Goal: Information Seeking & Learning: Find specific page/section

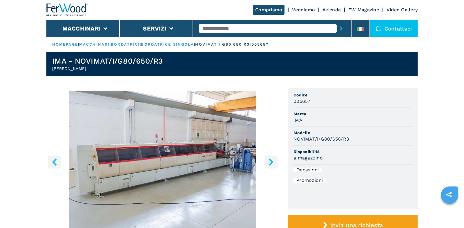
click at [208, 26] on input "text" at bounding box center [268, 28] width 138 height 9
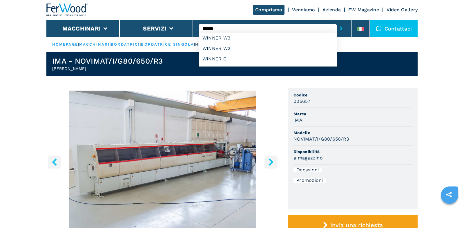
type input "******"
click at [337, 22] on button "submit-button" at bounding box center [341, 28] width 9 height 13
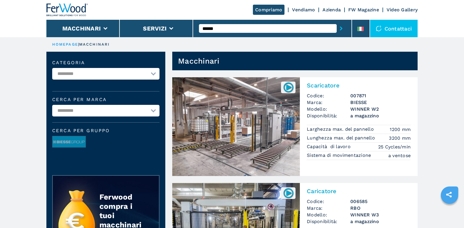
click at [234, 27] on input "******" at bounding box center [268, 28] width 138 height 9
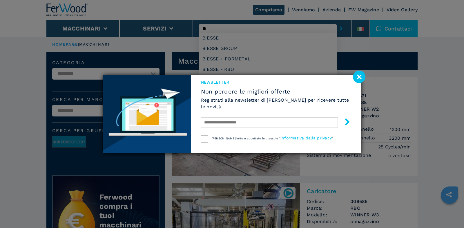
type input "*"
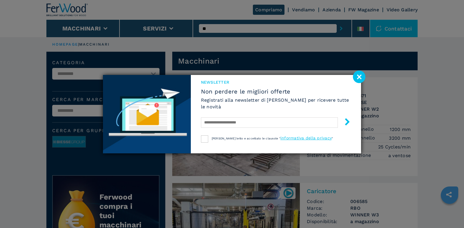
type input "*"
click at [337, 22] on button "submit-button" at bounding box center [341, 28] width 9 height 13
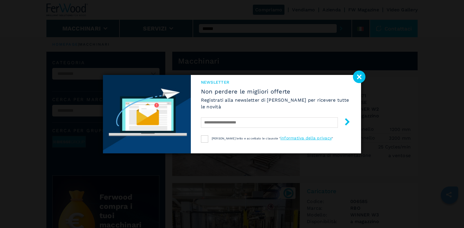
click at [361, 79] on image at bounding box center [359, 76] width 12 height 12
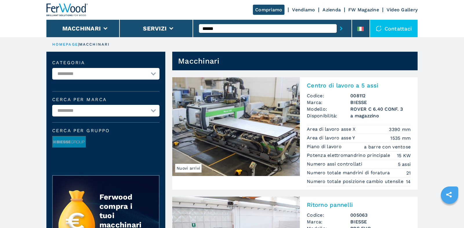
click at [251, 29] on input "******" at bounding box center [268, 28] width 138 height 9
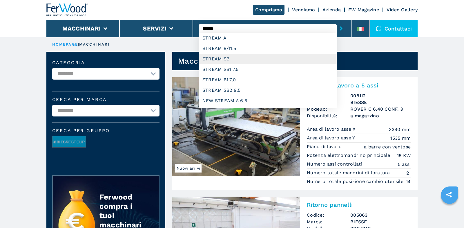
click at [237, 61] on div "STREAM SB" at bounding box center [268, 59] width 138 height 10
type input "*********"
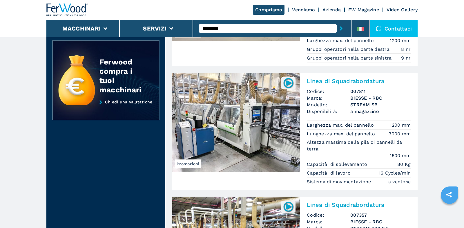
scroll to position [137, 0]
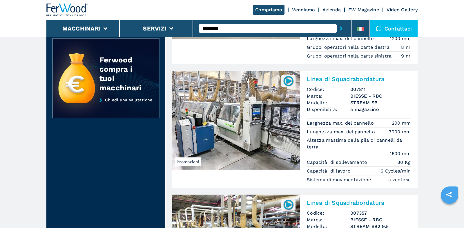
click at [356, 71] on div "Linea di Squadrabordatura Codice: 007811 Marca: BIESSE - RBO Modello: STREAM SB…" at bounding box center [359, 129] width 118 height 117
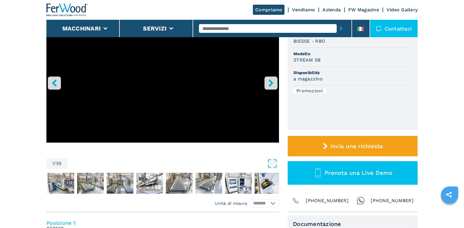
scroll to position [78, 0]
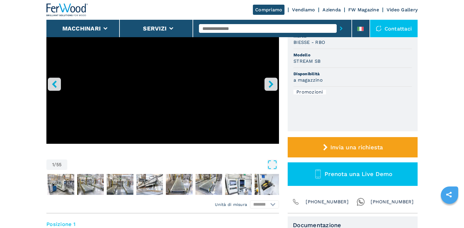
click at [269, 78] on button "right-button" at bounding box center [271, 83] width 13 height 13
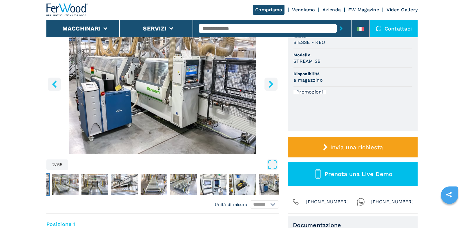
click at [269, 78] on button "right-button" at bounding box center [271, 83] width 13 height 13
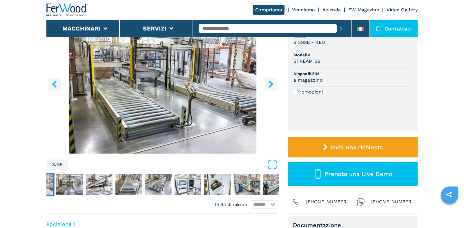
click at [269, 78] on button "right-button" at bounding box center [271, 83] width 13 height 13
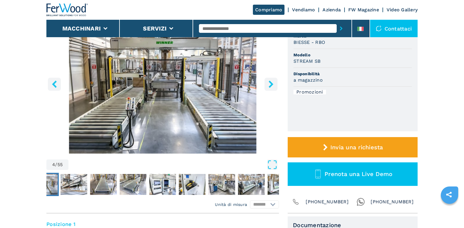
click at [269, 78] on button "right-button" at bounding box center [271, 83] width 13 height 13
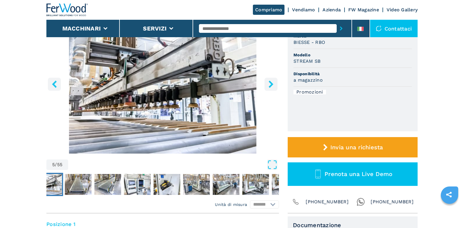
click at [269, 78] on button "right-button" at bounding box center [271, 83] width 13 height 13
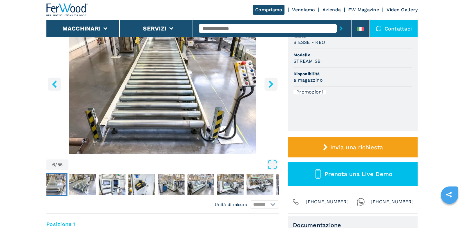
click at [269, 78] on button "right-button" at bounding box center [271, 83] width 13 height 13
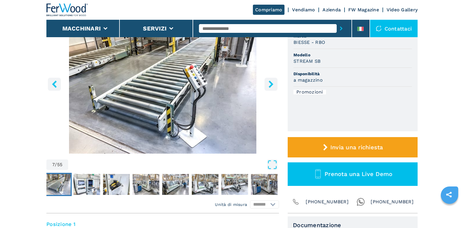
click at [269, 78] on button "right-button" at bounding box center [271, 83] width 13 height 13
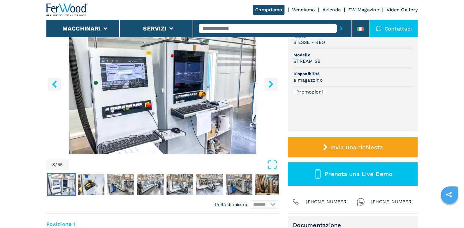
click at [269, 78] on button "right-button" at bounding box center [271, 83] width 13 height 13
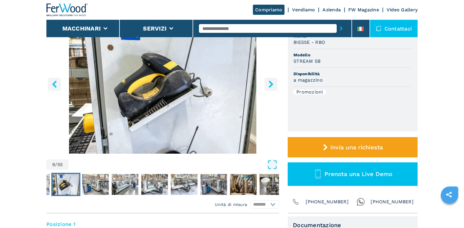
click at [269, 78] on button "right-button" at bounding box center [271, 83] width 13 height 13
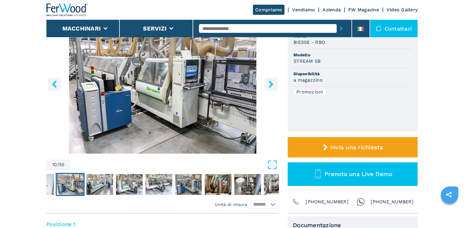
click at [269, 78] on button "right-button" at bounding box center [271, 83] width 13 height 13
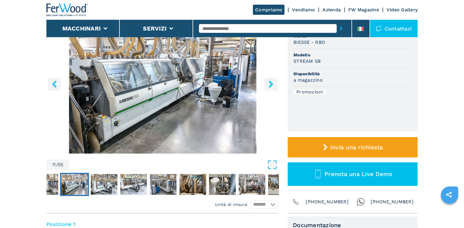
click at [270, 82] on icon "right-button" at bounding box center [271, 83] width 5 height 7
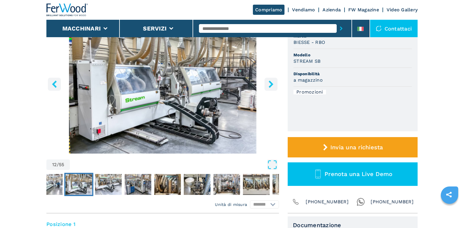
click at [270, 82] on icon "right-button" at bounding box center [271, 83] width 5 height 7
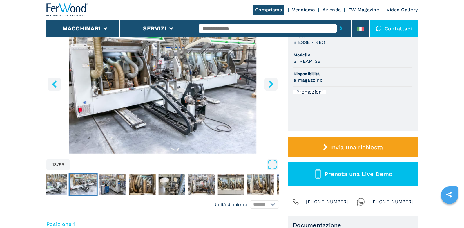
click at [270, 82] on icon "right-button" at bounding box center [271, 83] width 5 height 7
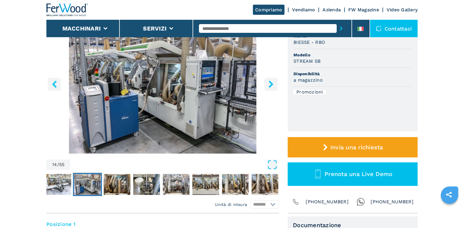
click at [270, 82] on icon "right-button" at bounding box center [271, 83] width 5 height 7
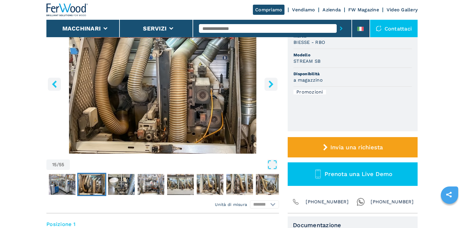
click at [270, 82] on icon "right-button" at bounding box center [271, 83] width 5 height 7
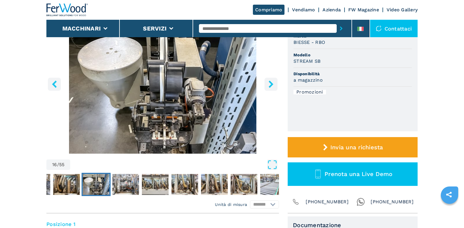
click at [270, 82] on icon "right-button" at bounding box center [271, 83] width 5 height 7
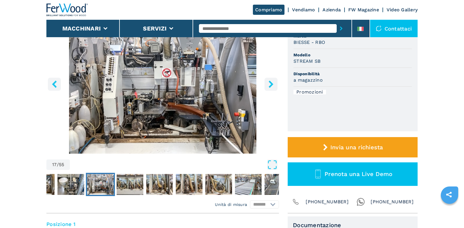
click at [270, 82] on icon "right-button" at bounding box center [271, 83] width 5 height 7
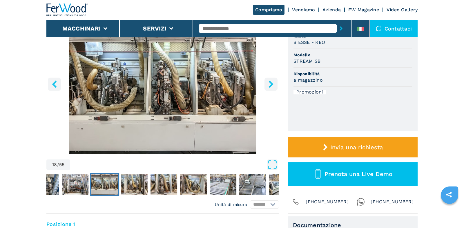
click at [270, 82] on icon "right-button" at bounding box center [271, 83] width 5 height 7
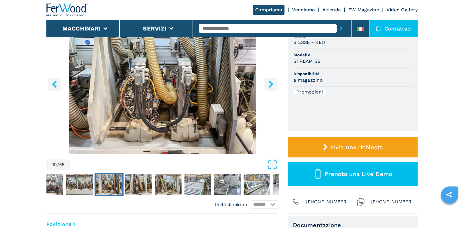
click at [270, 82] on icon "right-button" at bounding box center [271, 83] width 5 height 7
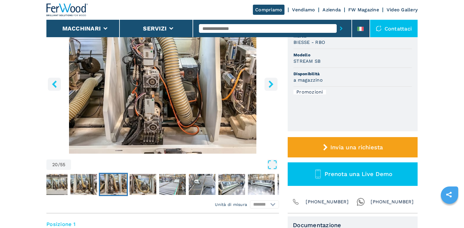
click at [270, 82] on icon "right-button" at bounding box center [271, 83] width 5 height 7
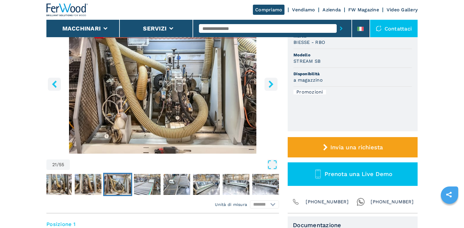
click at [270, 82] on icon "right-button" at bounding box center [271, 83] width 5 height 7
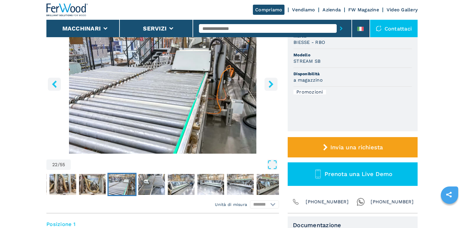
click at [270, 82] on icon "right-button" at bounding box center [271, 83] width 5 height 7
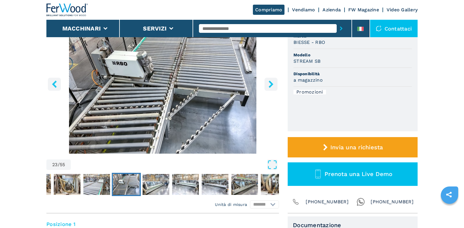
click at [270, 82] on icon "right-button" at bounding box center [271, 83] width 5 height 7
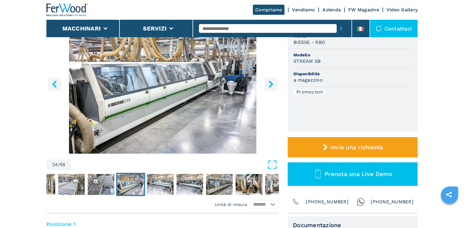
click at [270, 82] on icon "right-button" at bounding box center [271, 83] width 5 height 7
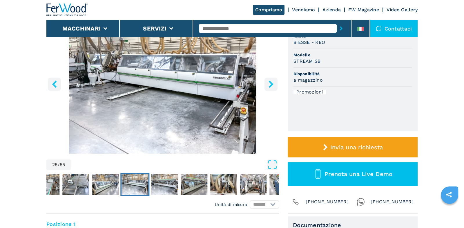
click at [270, 82] on icon "right-button" at bounding box center [271, 83] width 5 height 7
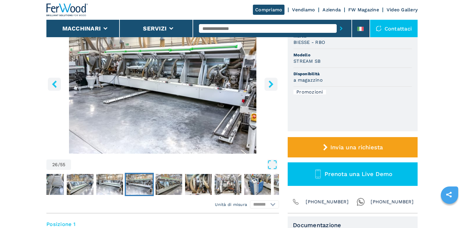
click at [270, 82] on icon "right-button" at bounding box center [271, 83] width 5 height 7
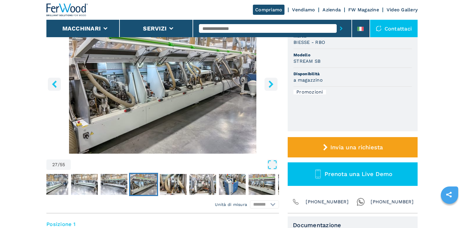
click at [270, 82] on icon "right-button" at bounding box center [271, 83] width 5 height 7
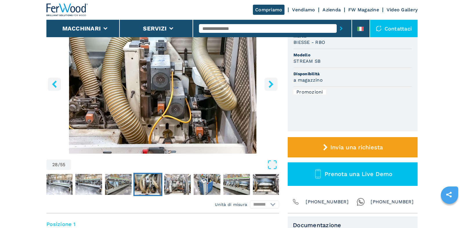
click at [270, 82] on icon "right-button" at bounding box center [271, 83] width 5 height 7
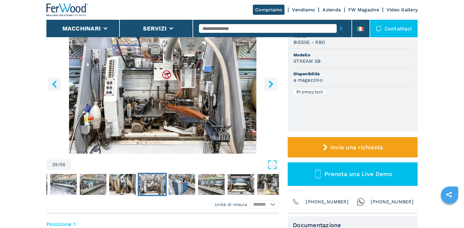
click at [270, 82] on icon "right-button" at bounding box center [271, 83] width 5 height 7
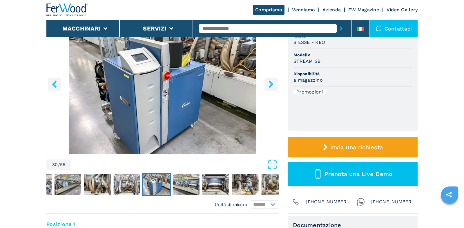
click at [270, 82] on icon "right-button" at bounding box center [271, 83] width 5 height 7
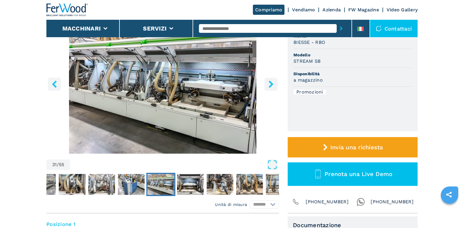
click at [270, 82] on icon "right-button" at bounding box center [271, 83] width 5 height 7
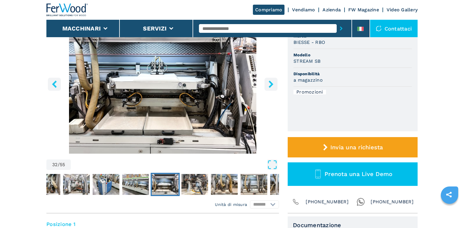
click at [270, 82] on icon "right-button" at bounding box center [271, 83] width 5 height 7
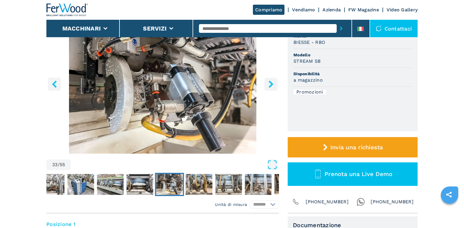
click at [270, 82] on icon "right-button" at bounding box center [271, 83] width 5 height 7
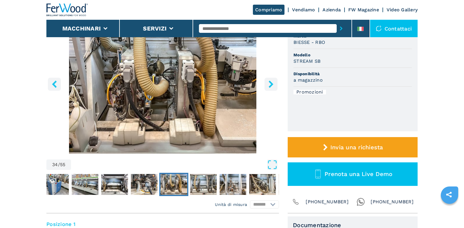
click at [270, 82] on icon "right-button" at bounding box center [271, 83] width 5 height 7
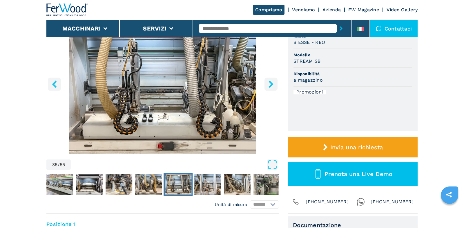
click at [270, 82] on icon "right-button" at bounding box center [271, 83] width 5 height 7
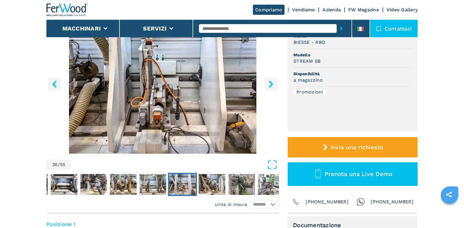
click at [270, 82] on icon "right-button" at bounding box center [271, 83] width 5 height 7
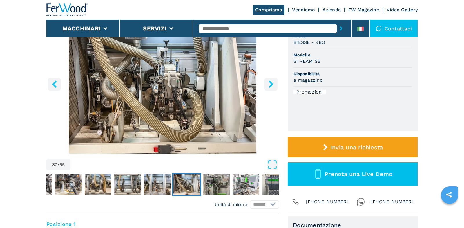
click at [270, 82] on icon "right-button" at bounding box center [271, 83] width 5 height 7
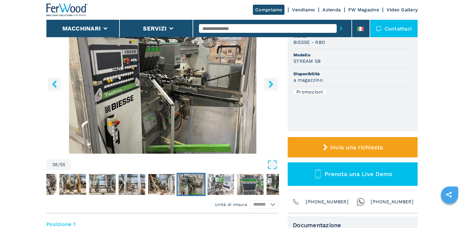
click at [270, 82] on icon "right-button" at bounding box center [271, 83] width 5 height 7
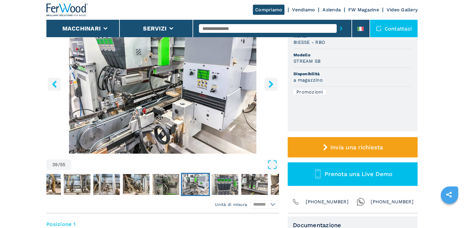
click at [270, 82] on icon "right-button" at bounding box center [271, 83] width 5 height 7
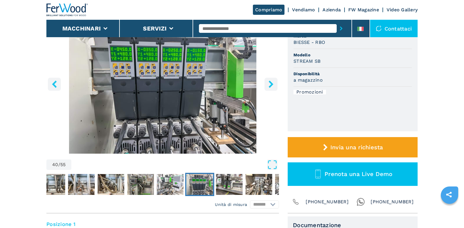
click at [270, 82] on icon "right-button" at bounding box center [271, 83] width 5 height 7
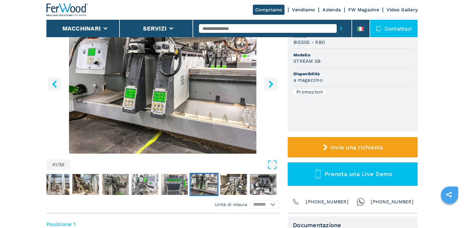
click at [270, 82] on icon "right-button" at bounding box center [271, 83] width 5 height 7
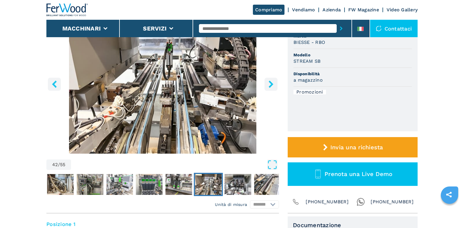
click at [270, 82] on icon "right-button" at bounding box center [271, 83] width 5 height 7
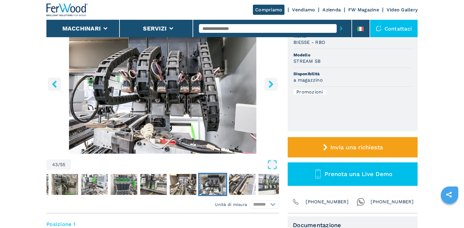
click at [270, 82] on icon "right-button" at bounding box center [271, 83] width 5 height 7
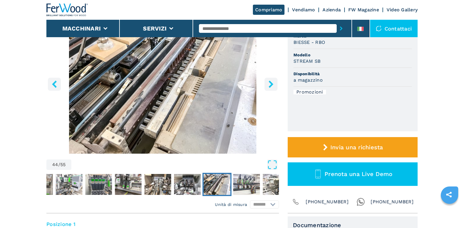
click at [270, 82] on icon "right-button" at bounding box center [271, 83] width 5 height 7
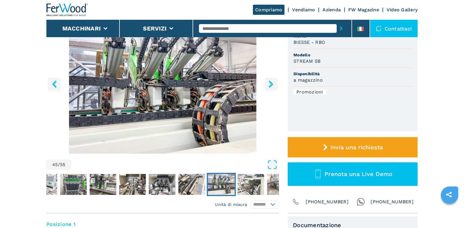
click at [270, 82] on icon "right-button" at bounding box center [271, 83] width 5 height 7
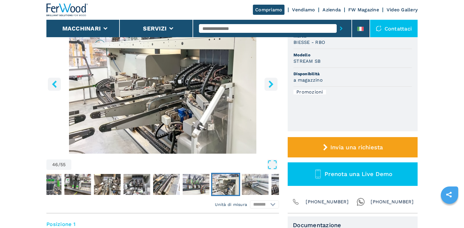
click at [270, 82] on icon "right-button" at bounding box center [271, 83] width 5 height 7
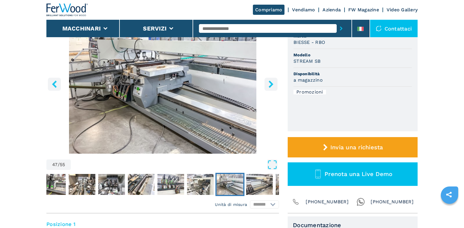
click at [270, 82] on icon "right-button" at bounding box center [271, 83] width 5 height 7
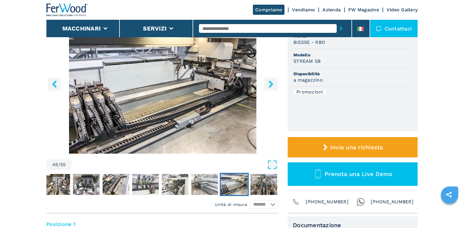
click at [270, 82] on icon "right-button" at bounding box center [271, 83] width 5 height 7
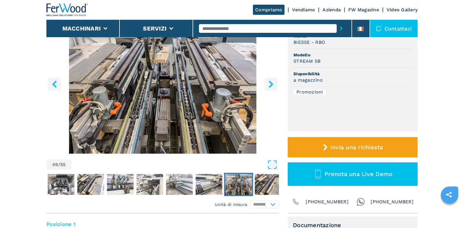
click at [270, 82] on icon "right-button" at bounding box center [271, 83] width 5 height 7
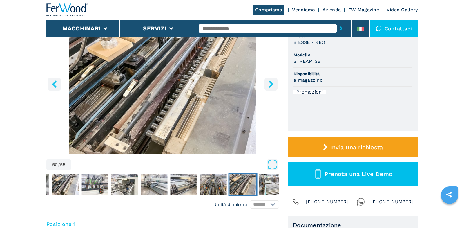
click at [270, 82] on icon "right-button" at bounding box center [271, 83] width 5 height 7
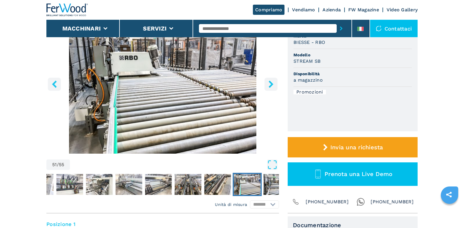
click at [270, 82] on icon "right-button" at bounding box center [271, 83] width 5 height 7
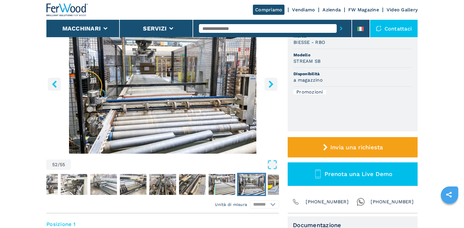
click at [270, 82] on icon "right-button" at bounding box center [271, 83] width 5 height 7
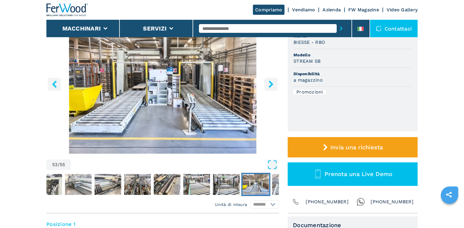
click at [270, 82] on icon "right-button" at bounding box center [271, 83] width 5 height 7
